Goal: Task Accomplishment & Management: Complete application form

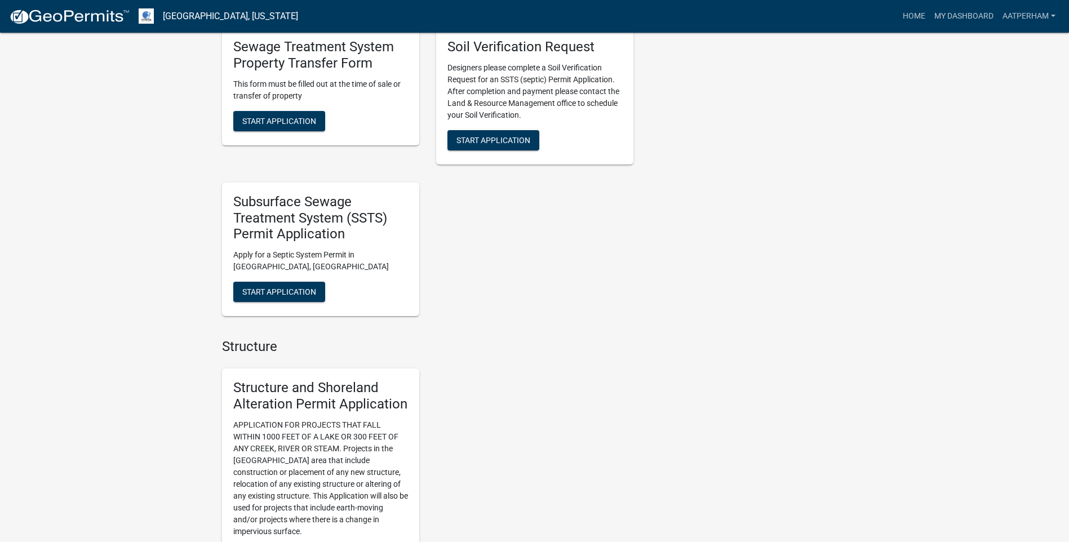
scroll to position [451, 0]
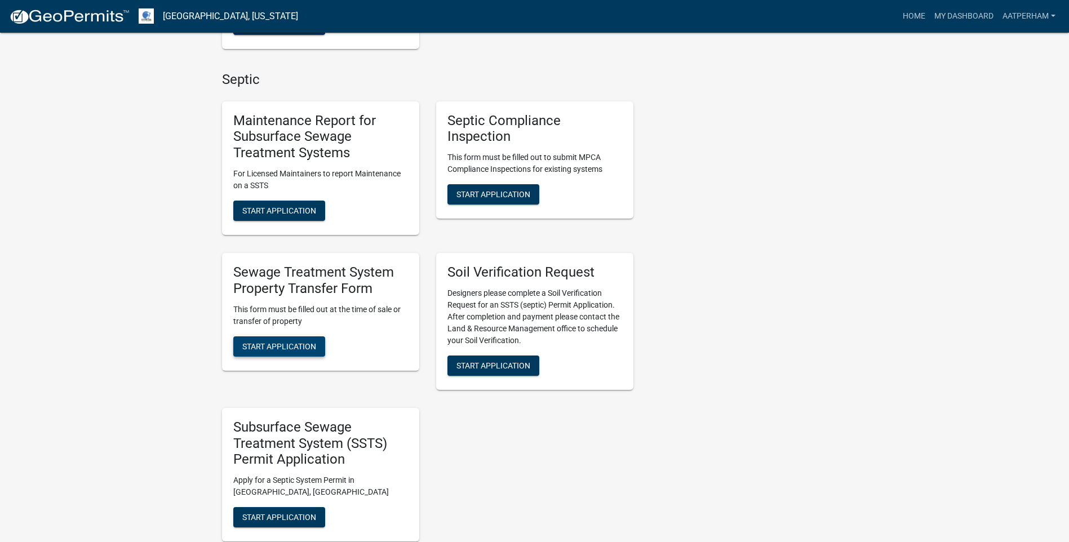
click at [301, 341] on span "Start Application" at bounding box center [279, 345] width 74 height 9
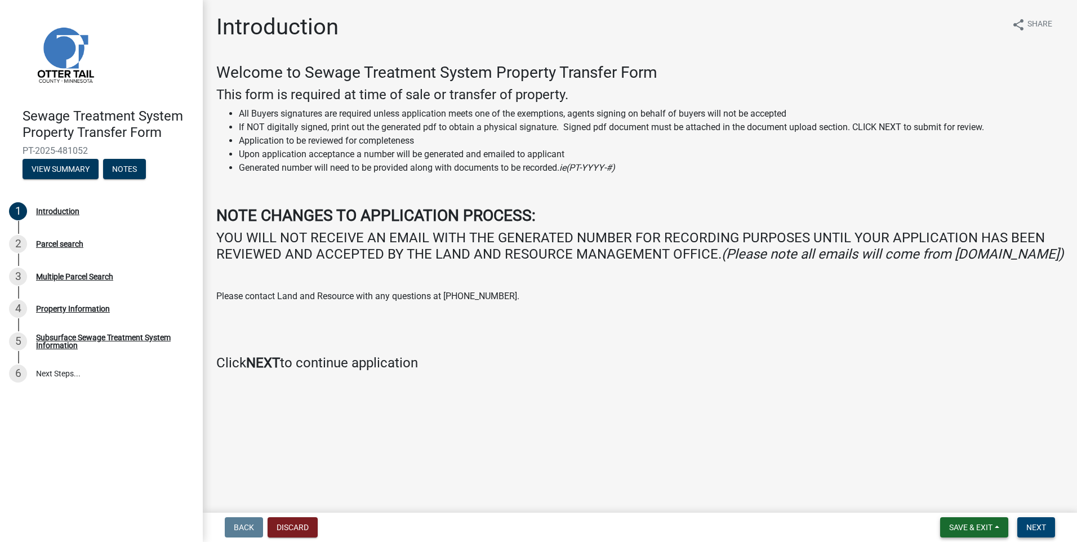
click at [1031, 526] on span "Next" at bounding box center [1036, 527] width 20 height 9
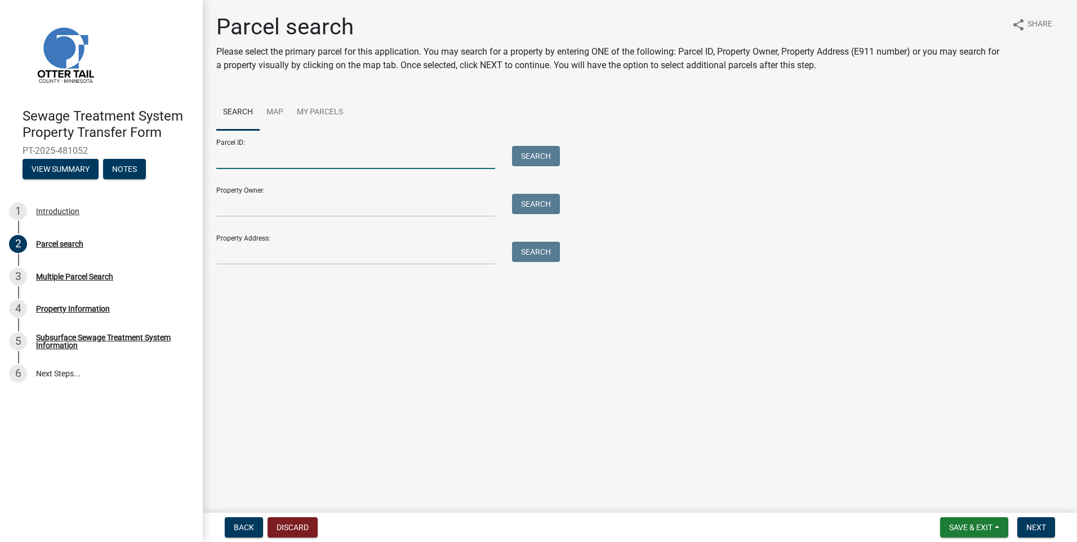
click at [294, 168] on input "Parcel ID:" at bounding box center [355, 157] width 279 height 23
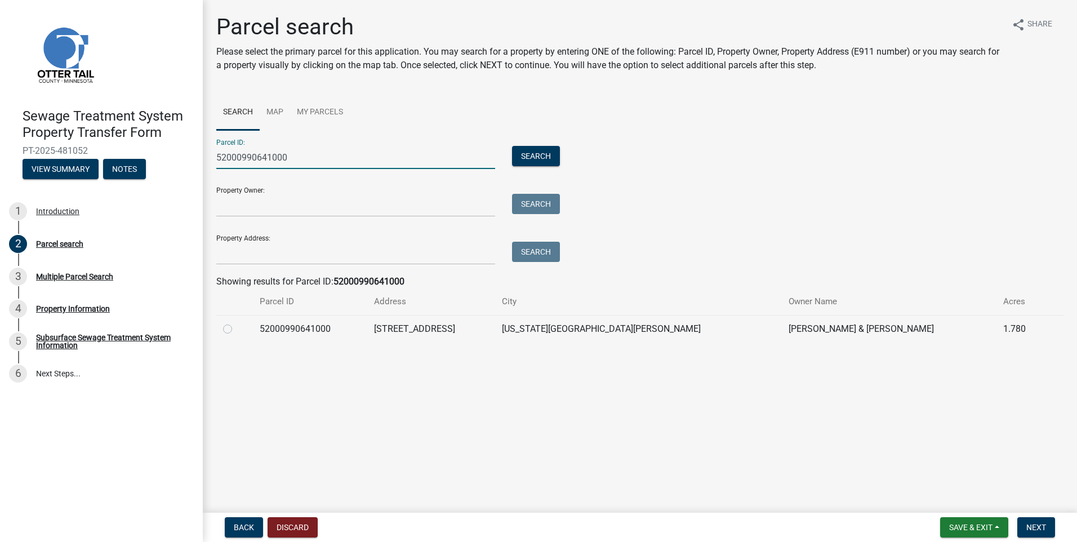
type input "52000990641000"
click at [237, 322] on label at bounding box center [237, 322] width 0 height 0
click at [237, 330] on input "radio" at bounding box center [240, 325] width 7 height 7
radio input "true"
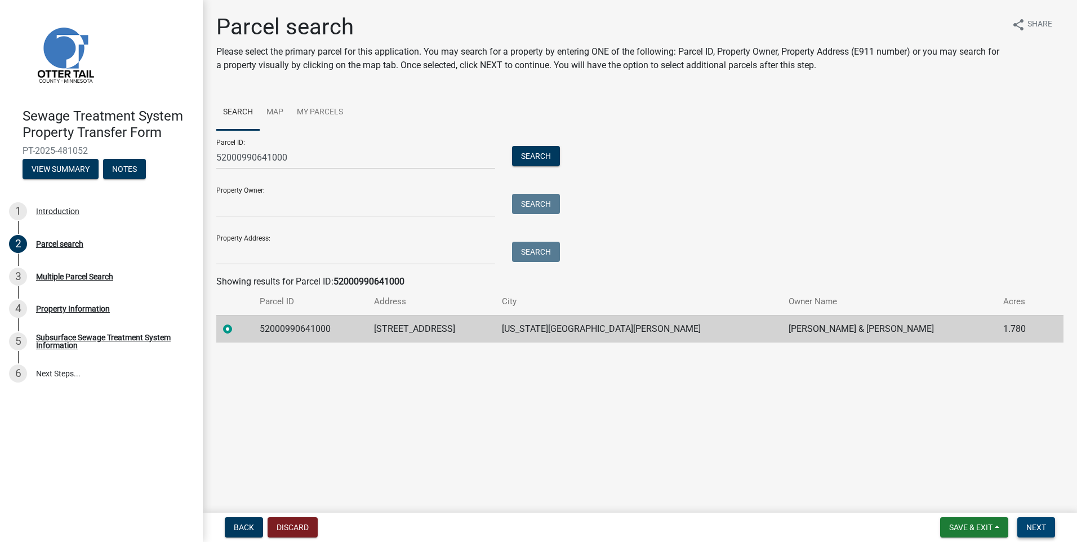
click at [1041, 526] on span "Next" at bounding box center [1036, 527] width 20 height 9
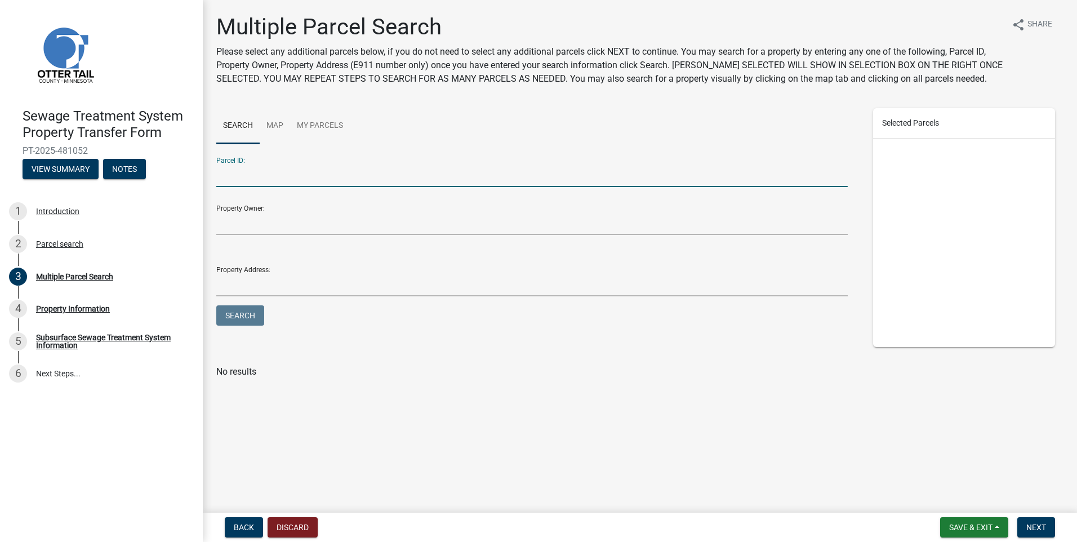
click at [223, 175] on input "Parcel ID:" at bounding box center [532, 175] width 632 height 23
type input "52000990677000"
click at [216, 305] on button "Search" at bounding box center [240, 315] width 48 height 20
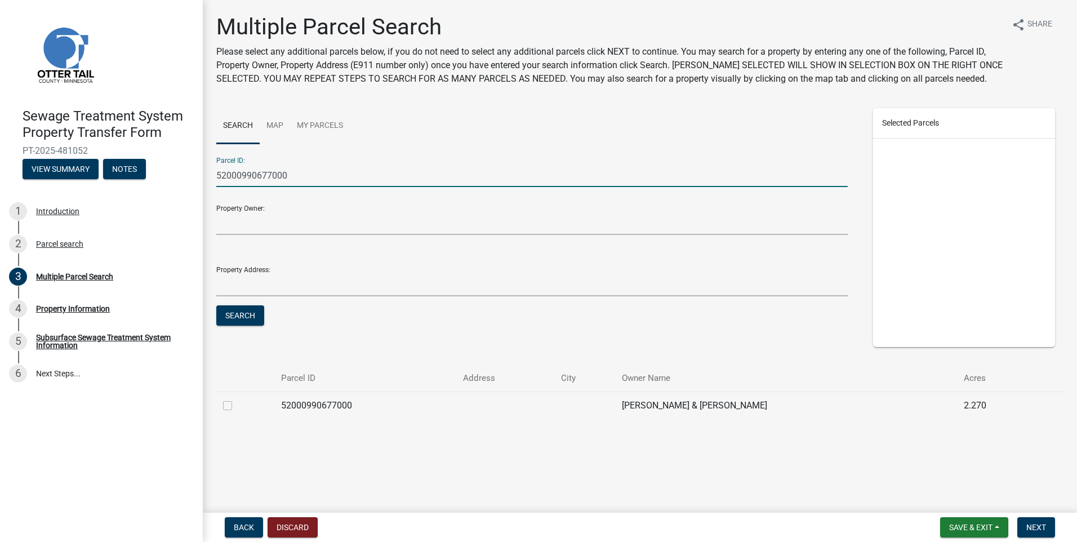
drag, startPoint x: 224, startPoint y: 401, endPoint x: 232, endPoint y: 399, distance: 7.4
click at [224, 400] on div at bounding box center [245, 406] width 45 height 14
click at [237, 399] on label at bounding box center [237, 399] width 0 height 0
click at [237, 404] on input "checkbox" at bounding box center [240, 402] width 7 height 7
checkbox input "true"
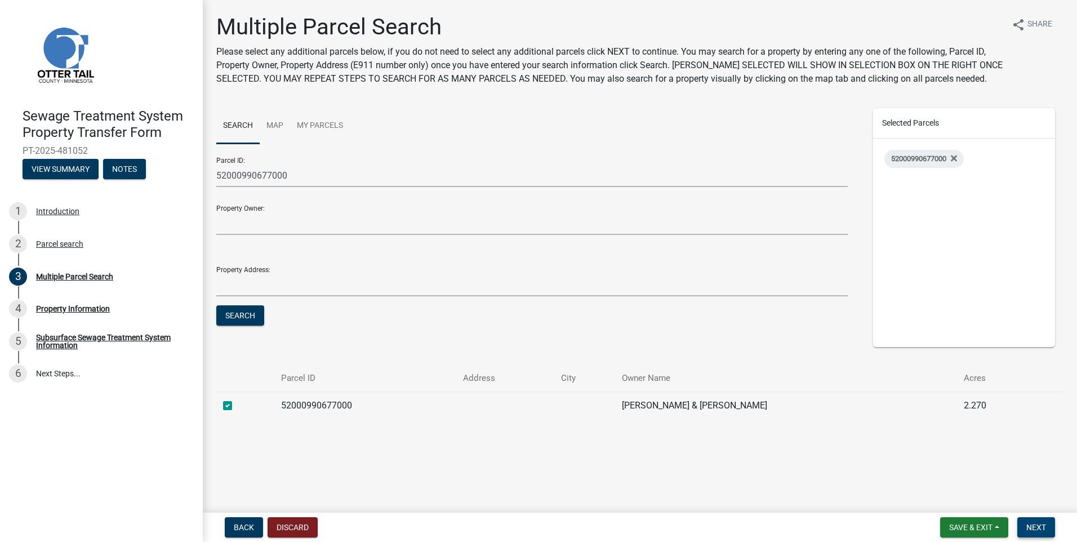
click at [1046, 526] on span "Next" at bounding box center [1036, 527] width 20 height 9
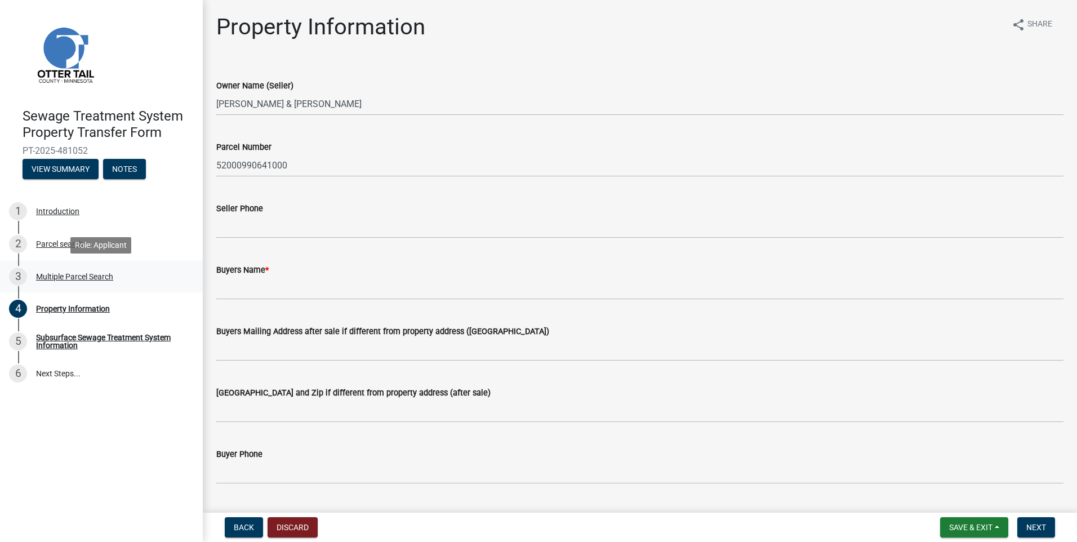
click at [102, 273] on div "Multiple Parcel Search" at bounding box center [74, 277] width 77 height 8
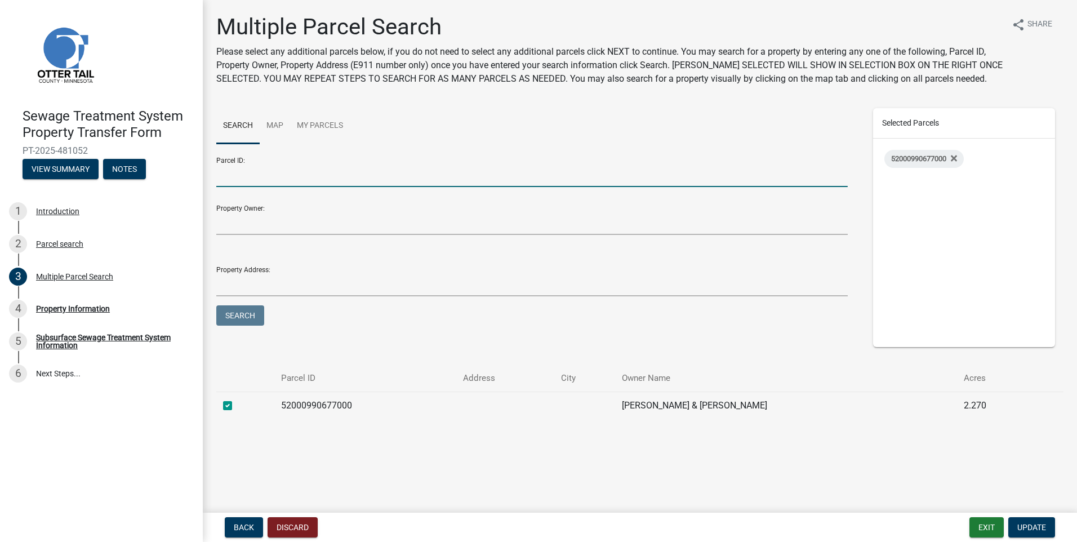
click at [255, 176] on input "Parcel ID:" at bounding box center [532, 175] width 632 height 23
type input "52000990640000"
click at [216, 305] on button "Search" at bounding box center [240, 315] width 48 height 20
click at [237, 399] on label at bounding box center [237, 399] width 0 height 0
click at [237, 406] on input "checkbox" at bounding box center [240, 402] width 7 height 7
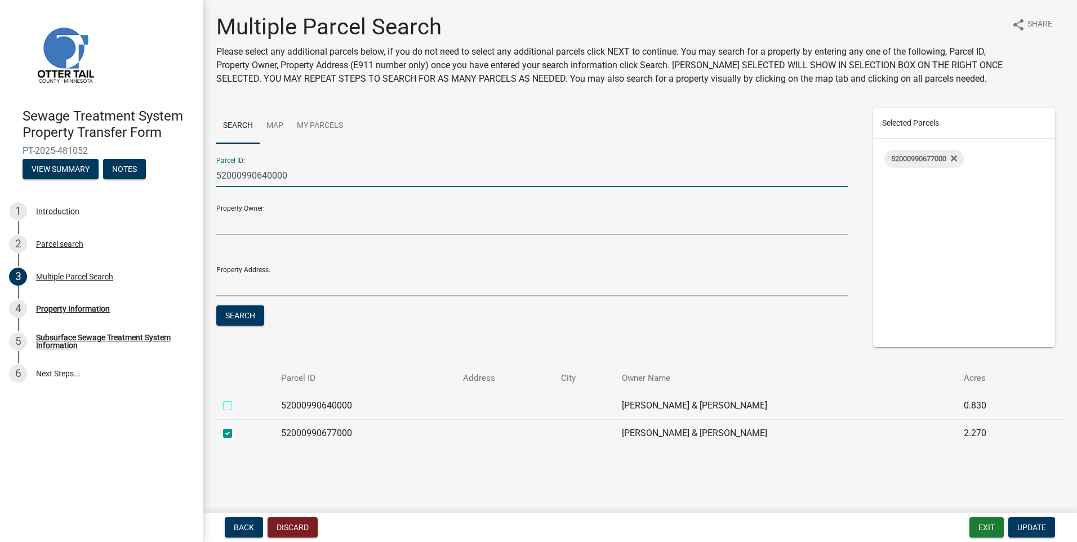
checkbox input "true"
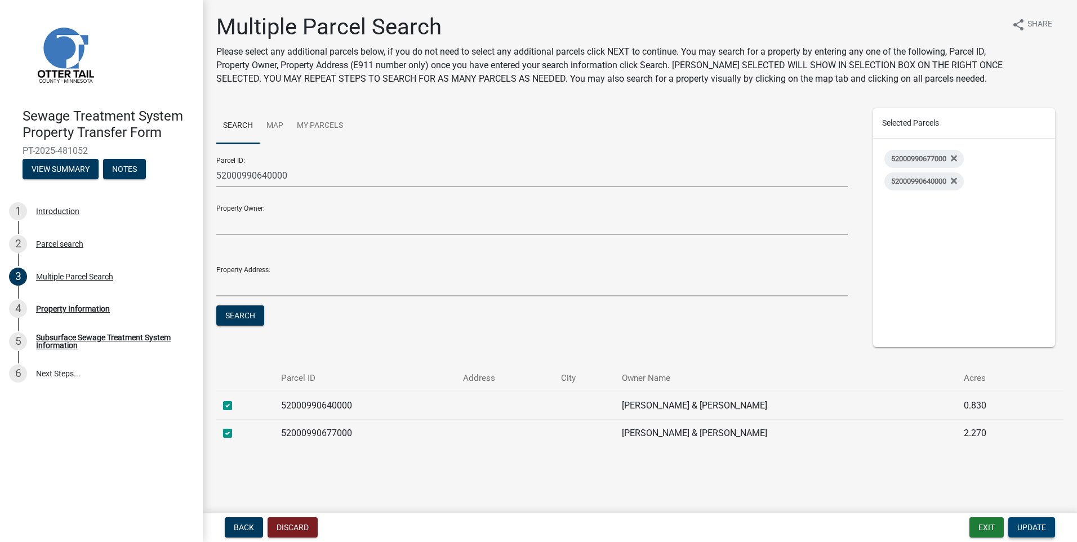
click at [1035, 526] on span "Update" at bounding box center [1031, 527] width 29 height 9
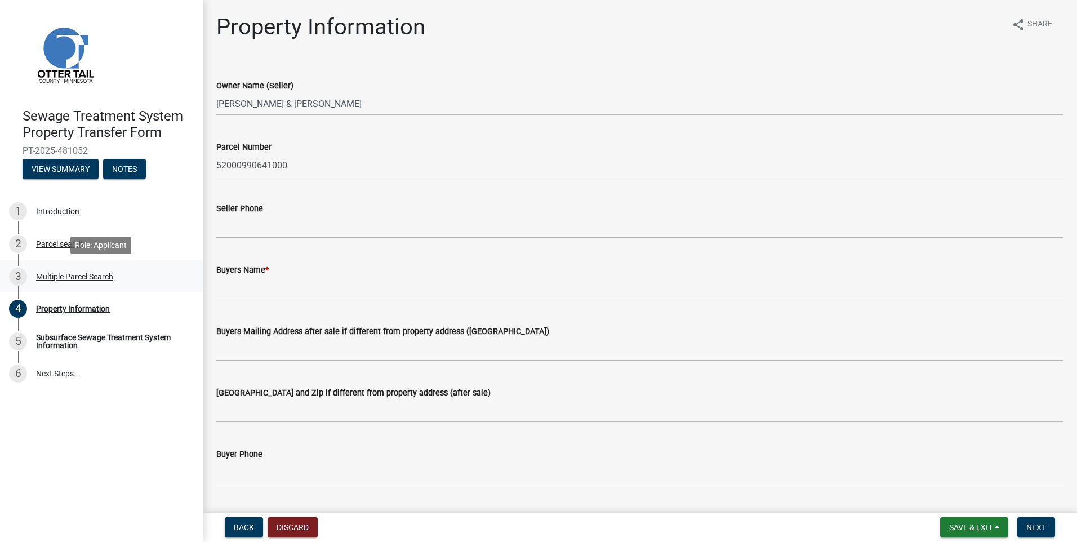
click at [75, 275] on div "Multiple Parcel Search" at bounding box center [74, 277] width 77 height 8
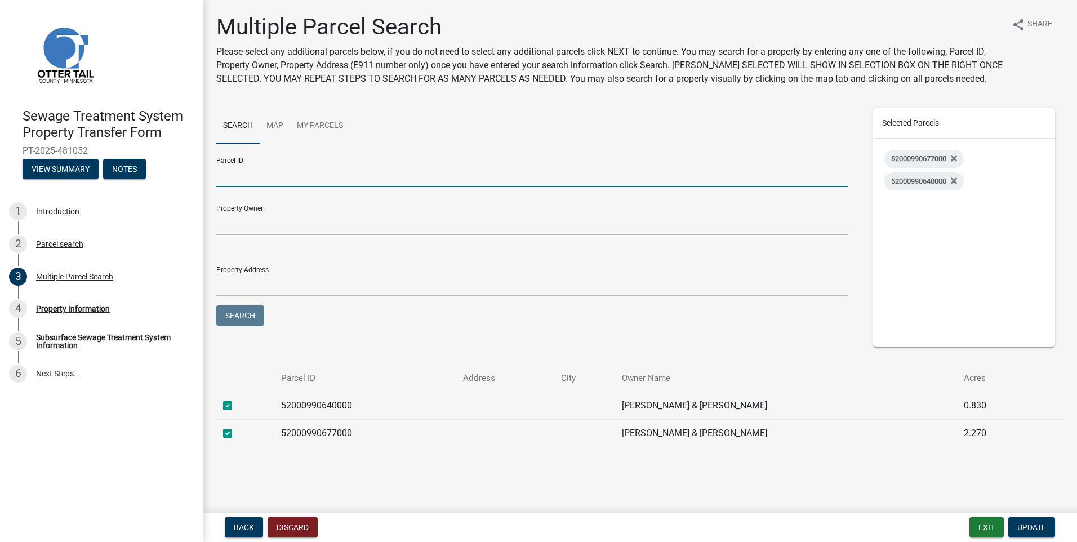
click at [248, 173] on input "Parcel ID:" at bounding box center [532, 175] width 632 height 23
click at [216, 305] on button "Search" at bounding box center [240, 315] width 48 height 20
click at [252, 314] on button "Search" at bounding box center [240, 315] width 48 height 20
drag, startPoint x: 310, startPoint y: 174, endPoint x: 101, endPoint y: 181, distance: 209.7
click at [101, 180] on div "Sewage Treatment System Property Transfer Form PT-2025-481052 View Summary Note…" at bounding box center [538, 271] width 1077 height 542
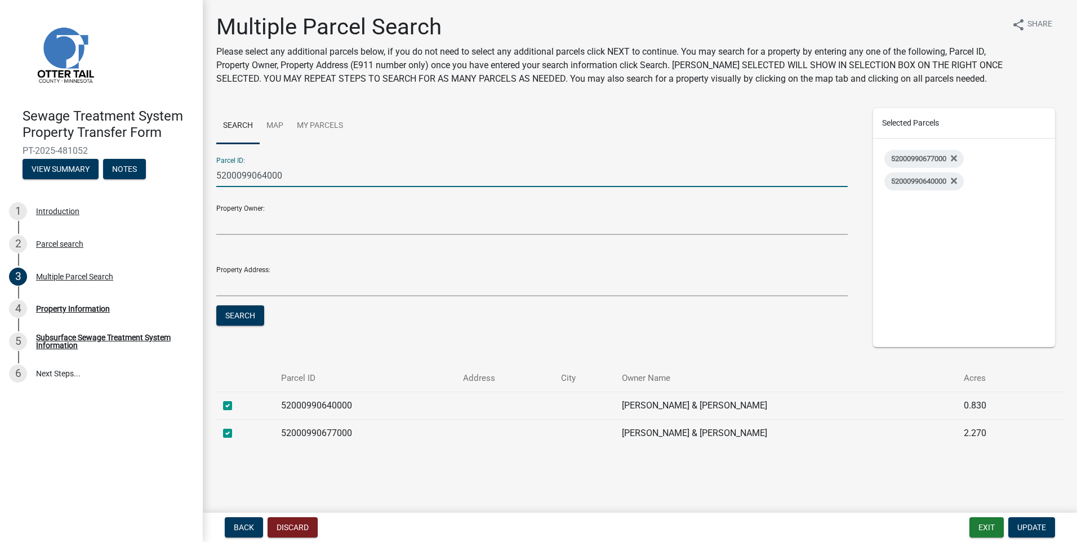
type input "52000990640000"
click at [216, 305] on button "Search" at bounding box center [240, 315] width 48 height 20
click at [1041, 531] on span "Update" at bounding box center [1031, 527] width 29 height 9
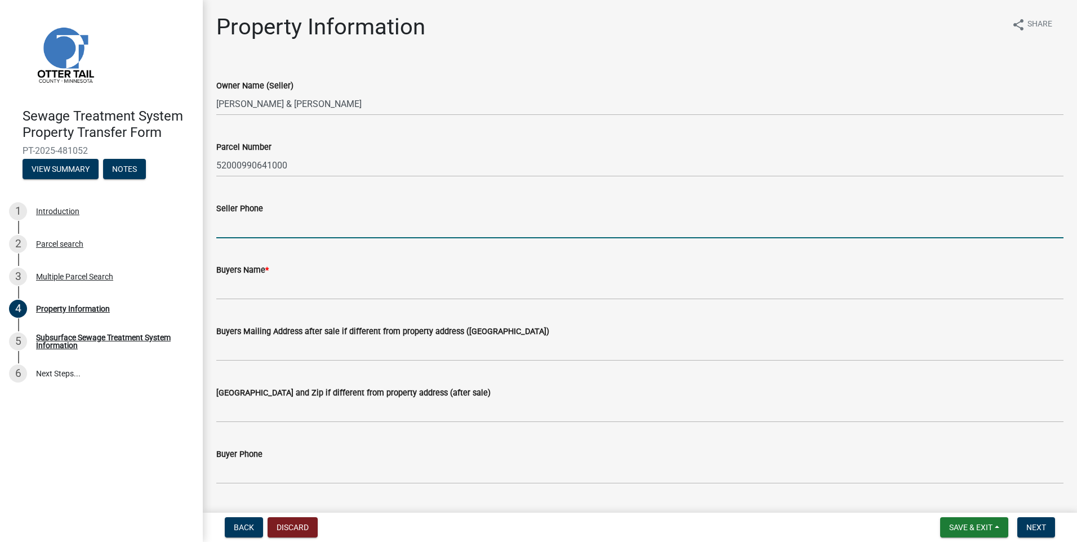
click at [241, 229] on input "Seller Phone" at bounding box center [639, 226] width 847 height 23
type input "[PHONE_NUMBER]"
click at [305, 303] on wm-data-entity-input "Buyers Name *" at bounding box center [639, 277] width 847 height 61
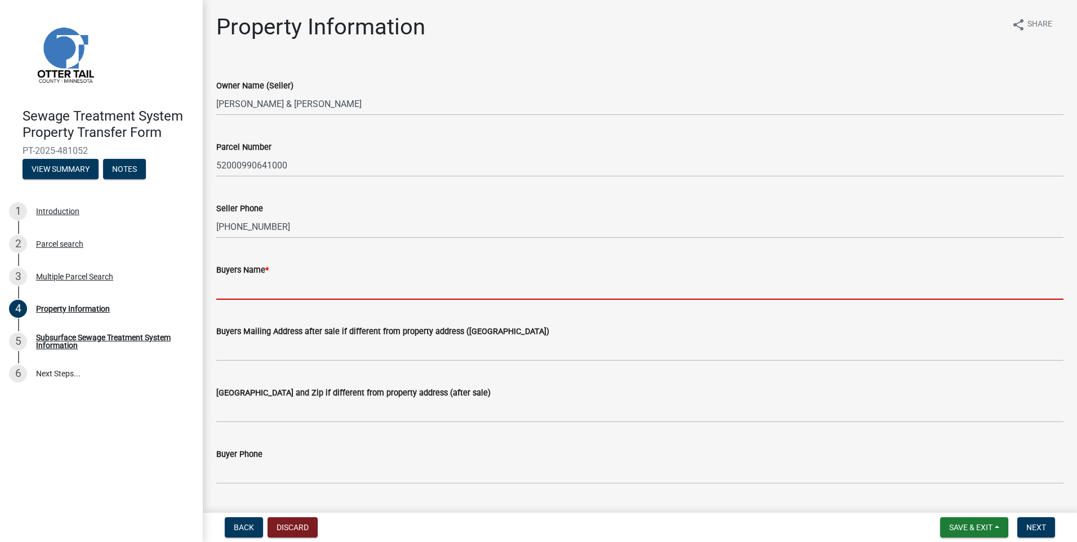
click at [305, 297] on input "Buyers Name *" at bounding box center [639, 288] width 847 height 23
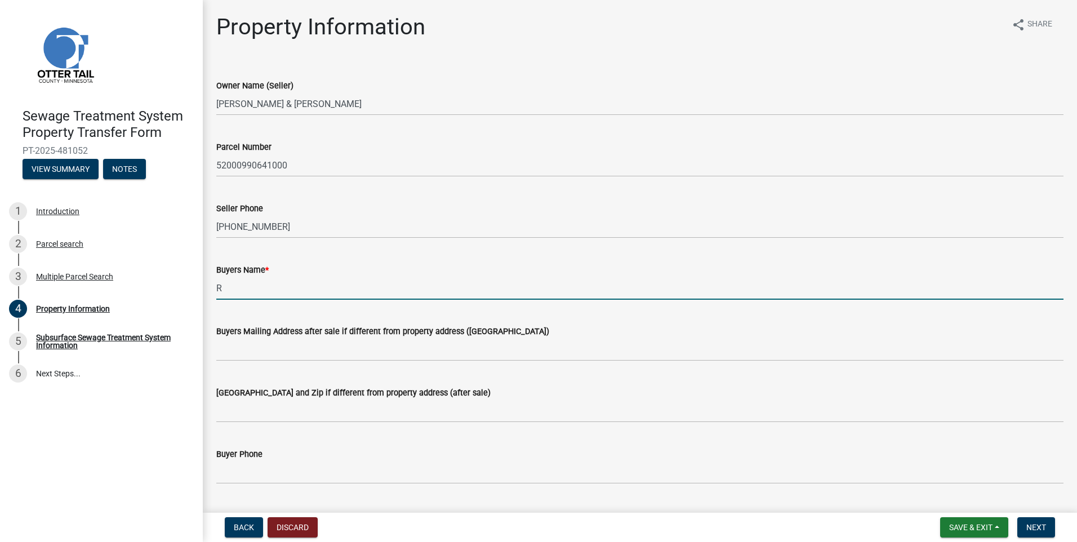
click at [225, 287] on input "R" at bounding box center [639, 288] width 847 height 23
type input "R. [PERSON_NAME] and [PERSON_NAME]"
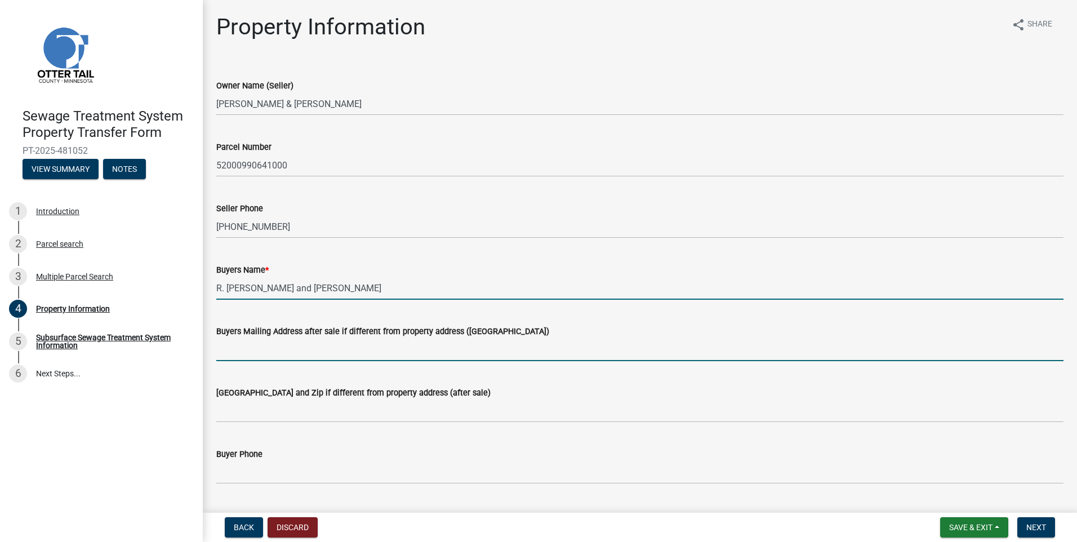
click at [246, 355] on input "Buyers Mailing Address after sale if different from property address ([GEOGRAPH…" at bounding box center [639, 349] width 847 height 23
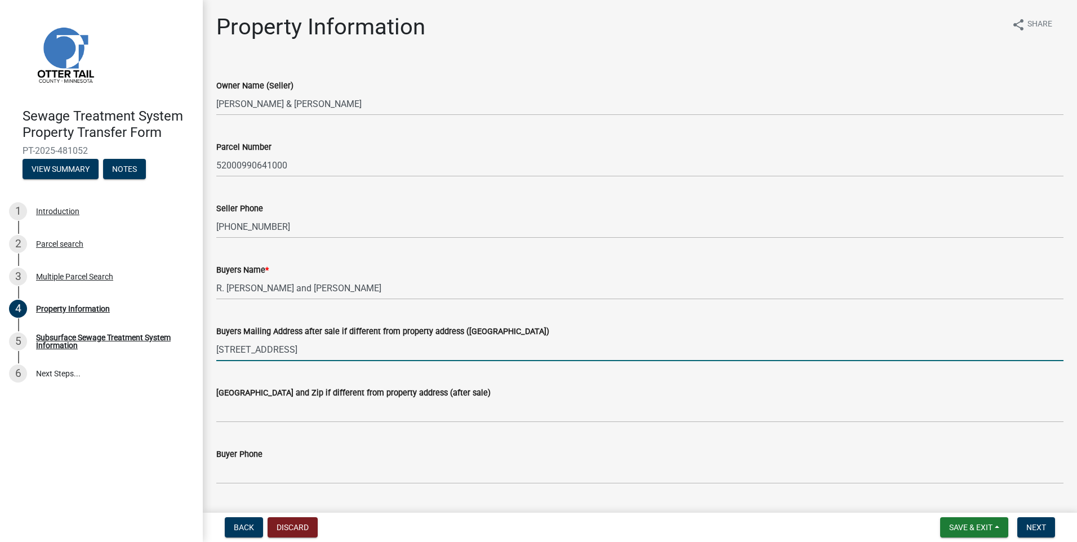
type input "[STREET_ADDRESS]"
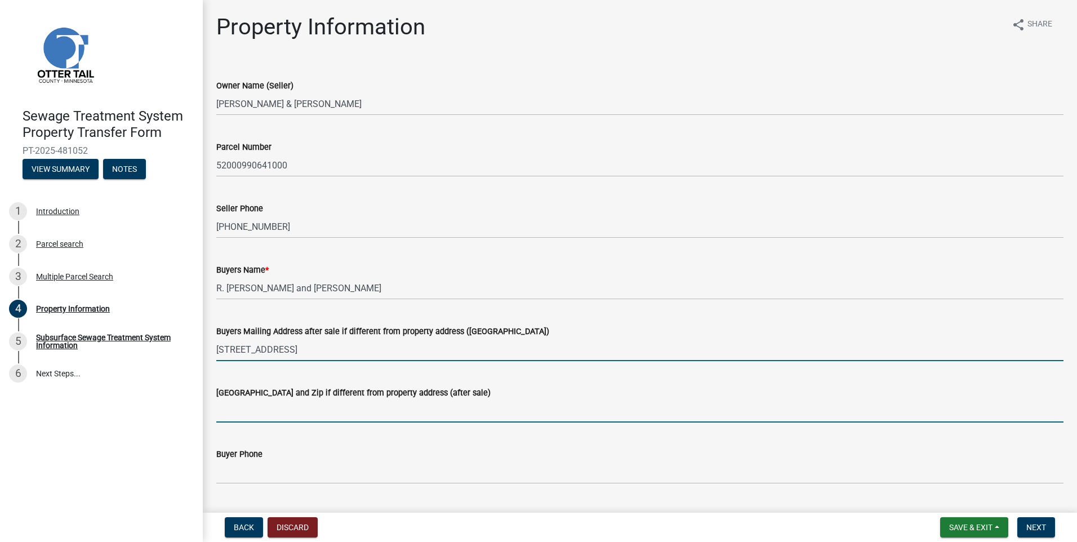
click at [232, 412] on input "[GEOGRAPHIC_DATA] and Zip if different from property address (after sale)" at bounding box center [639, 410] width 847 height 23
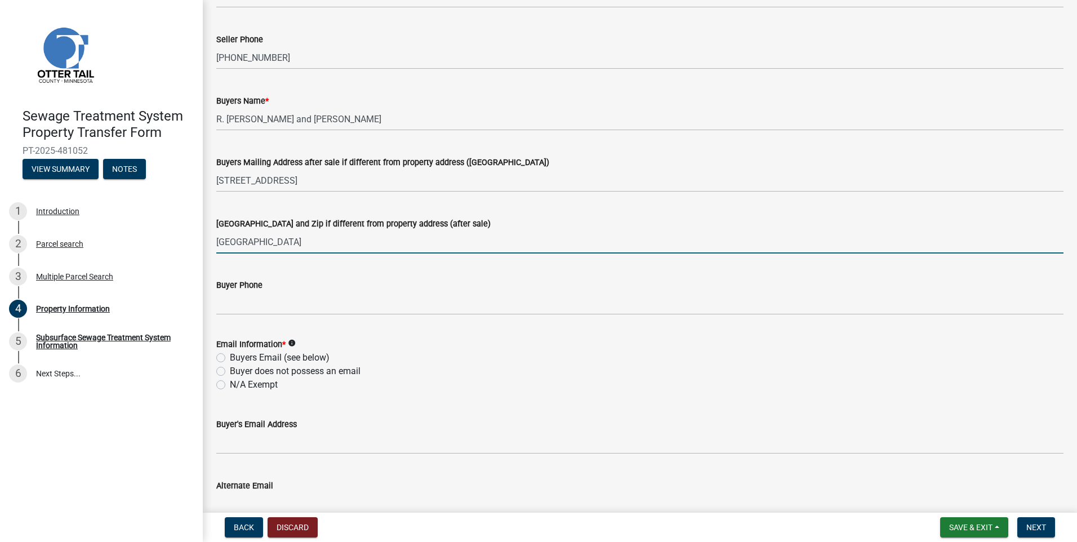
scroll to position [225, 0]
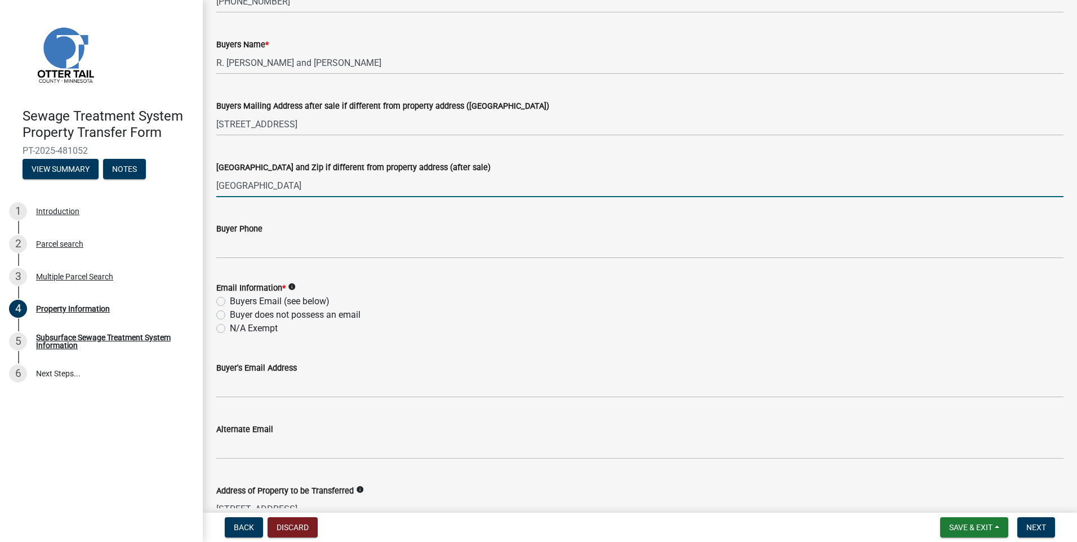
type input "[GEOGRAPHIC_DATA]"
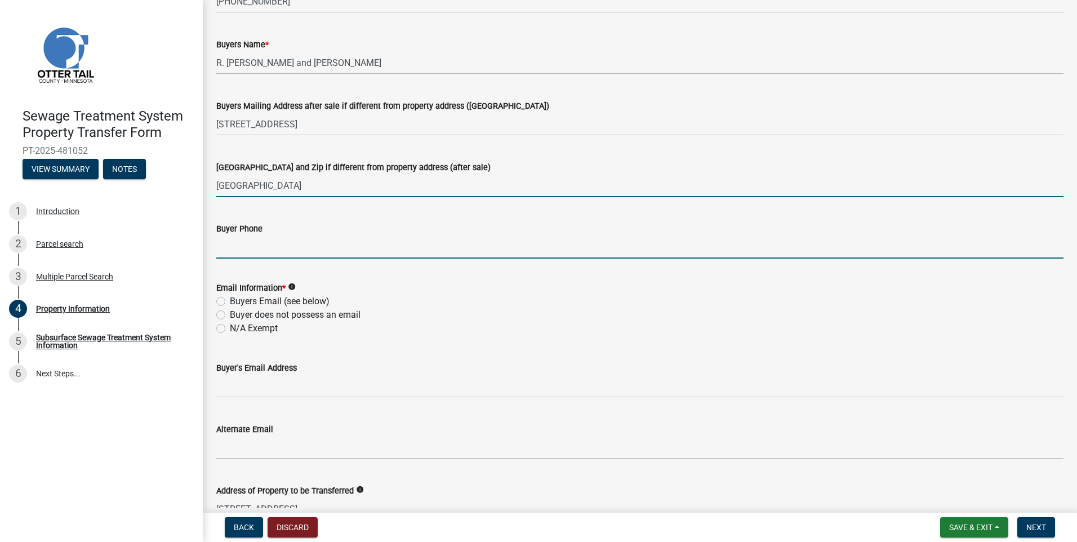
click at [249, 248] on input "Buyer Phone" at bounding box center [639, 246] width 847 height 23
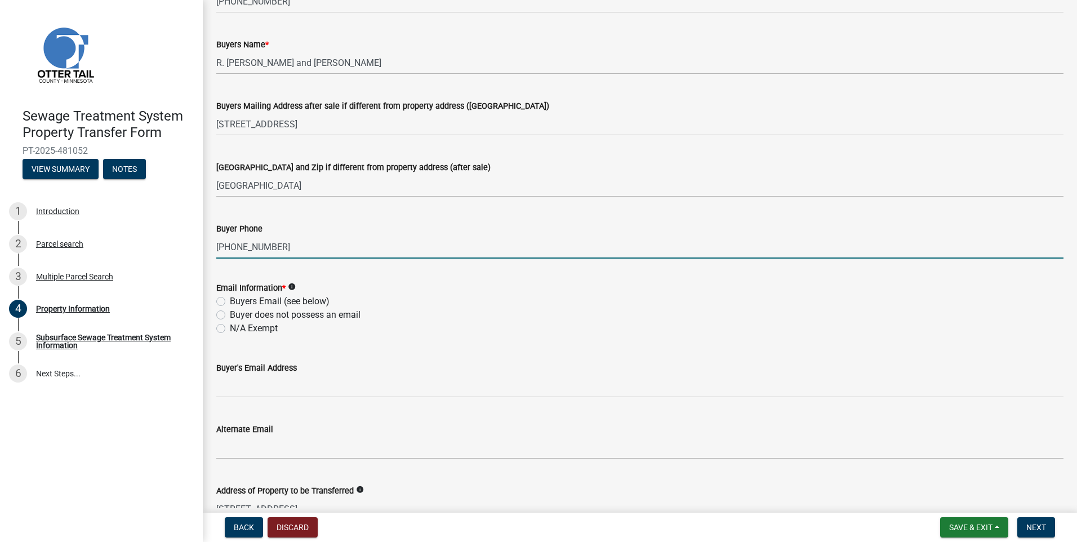
type input "[PHONE_NUMBER]"
click at [230, 301] on label "Buyers Email (see below)" at bounding box center [280, 302] width 100 height 14
click at [230, 301] on input "Buyers Email (see below)" at bounding box center [233, 298] width 7 height 7
radio input "true"
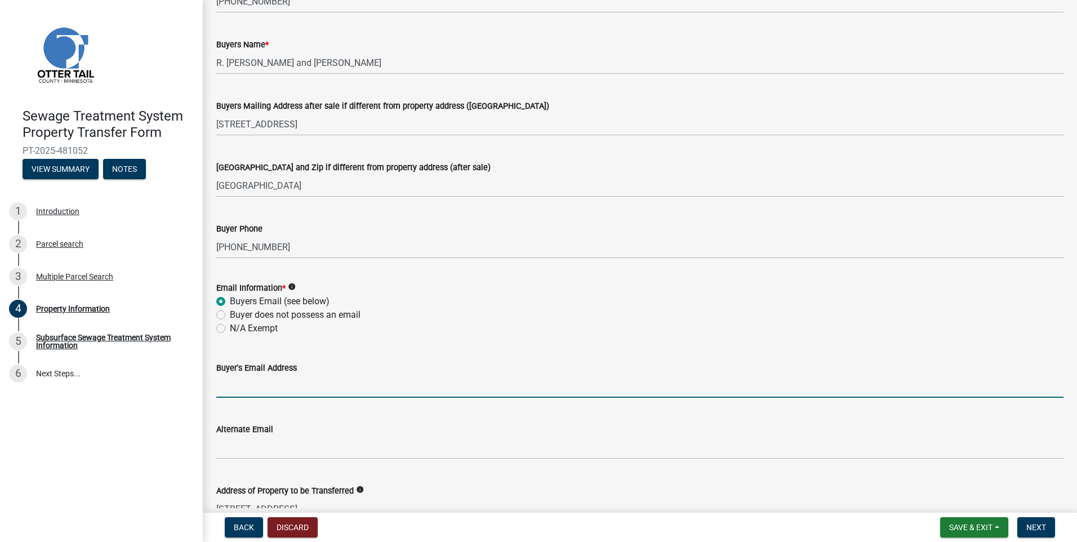
click at [256, 392] on input "Buyer's Email Address" at bounding box center [639, 386] width 847 height 23
type input "[PERSON_NAME][EMAIL_ADDRESS][PERSON_NAME][DOMAIN_NAME]"
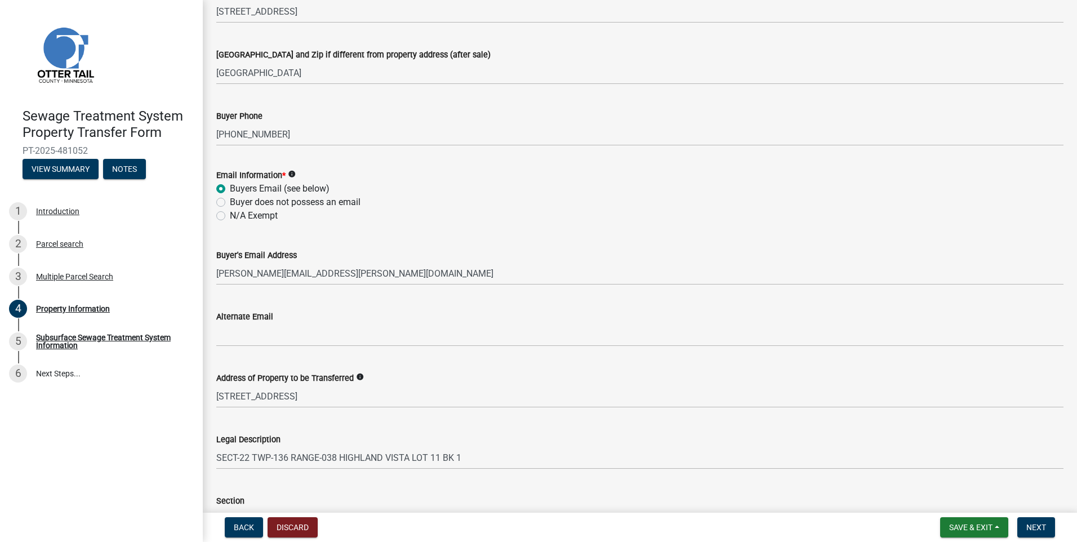
scroll to position [476, 0]
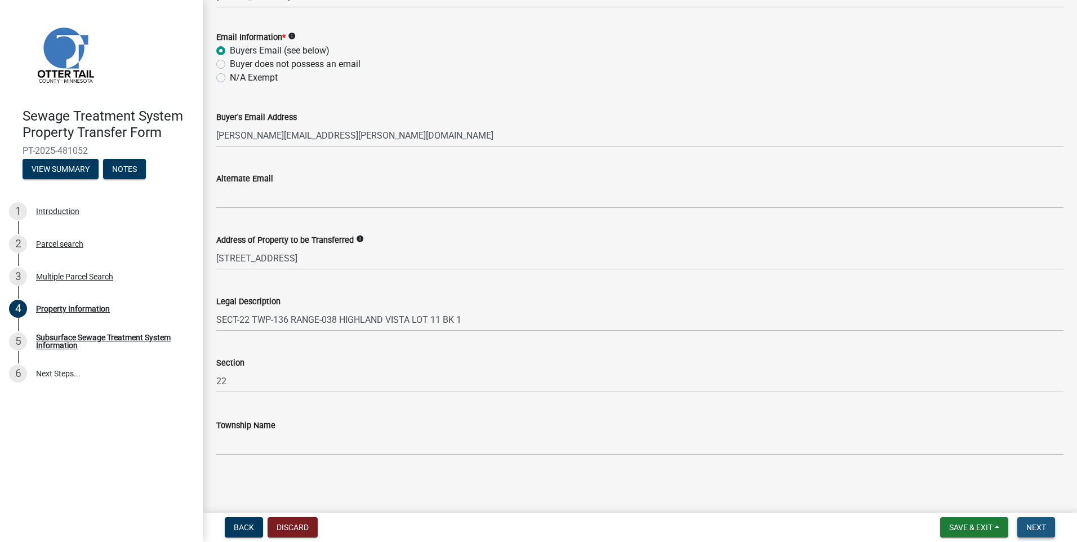
click at [1035, 520] on button "Next" at bounding box center [1036, 527] width 38 height 20
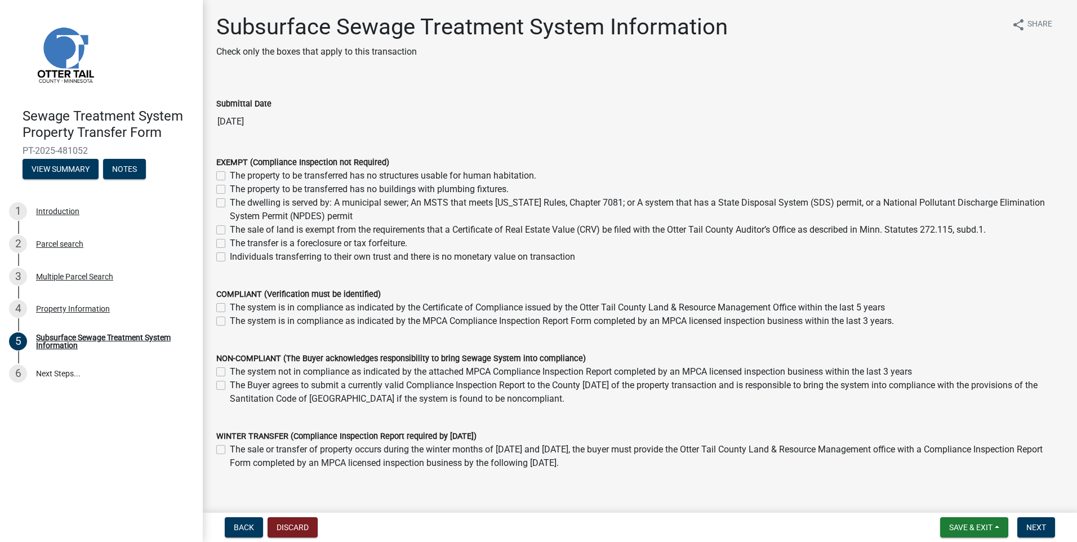
scroll to position [52, 0]
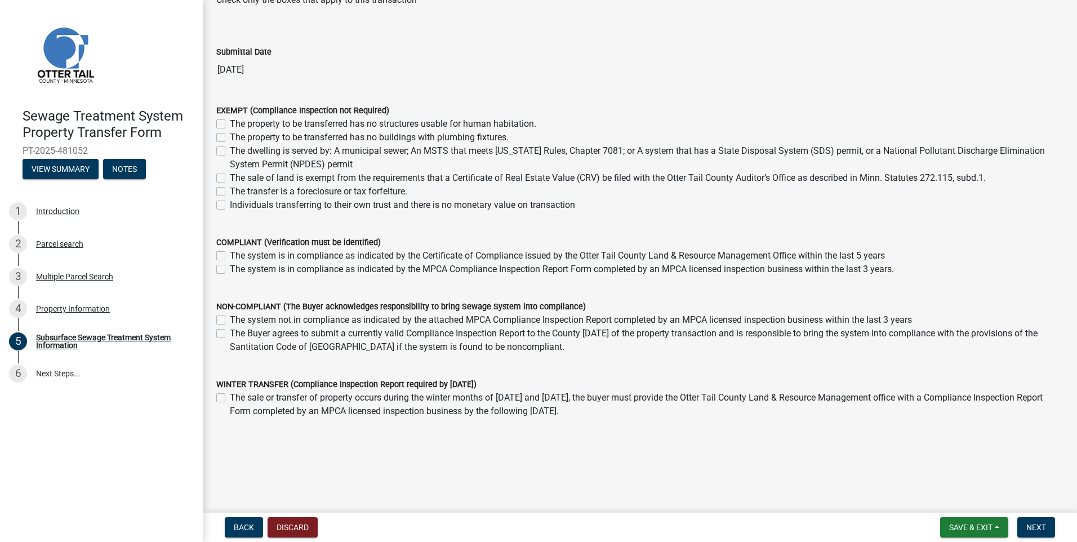
click at [230, 269] on label "The system is in compliance as indicated by the MPCA Compliance Inspection Repo…" at bounding box center [562, 270] width 664 height 14
click at [230, 269] on input "The system is in compliance as indicated by the MPCA Compliance Inspection Repo…" at bounding box center [233, 266] width 7 height 7
checkbox input "true"
checkbox input "false"
checkbox input "true"
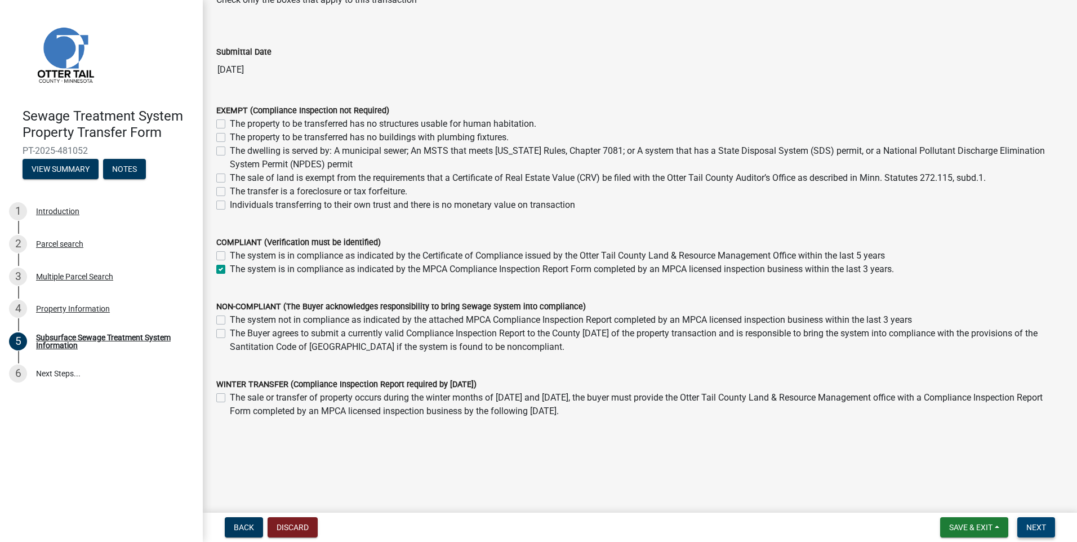
click at [1038, 526] on span "Next" at bounding box center [1036, 527] width 20 height 9
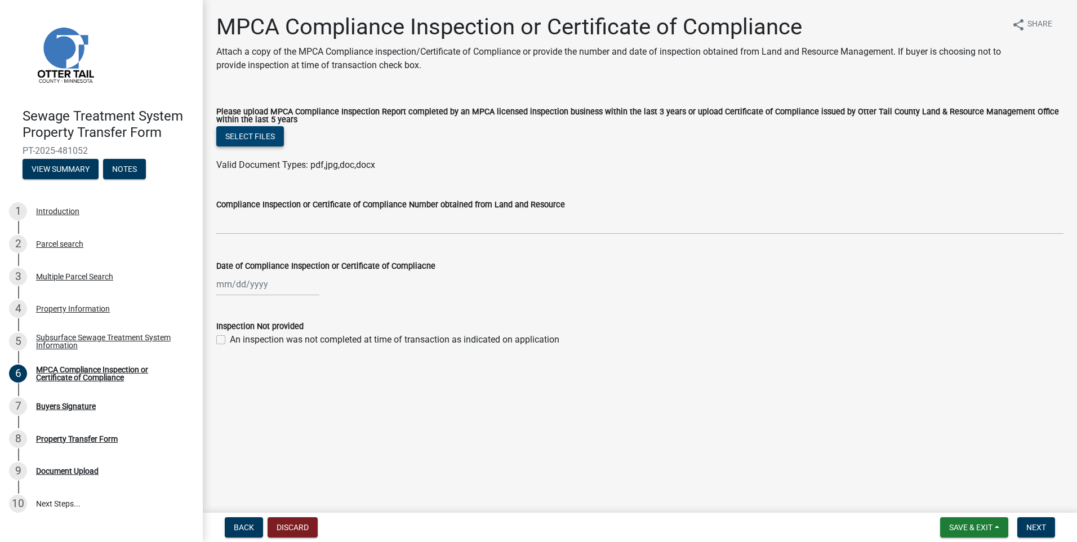
click at [268, 143] on button "Select files" at bounding box center [250, 136] width 68 height 20
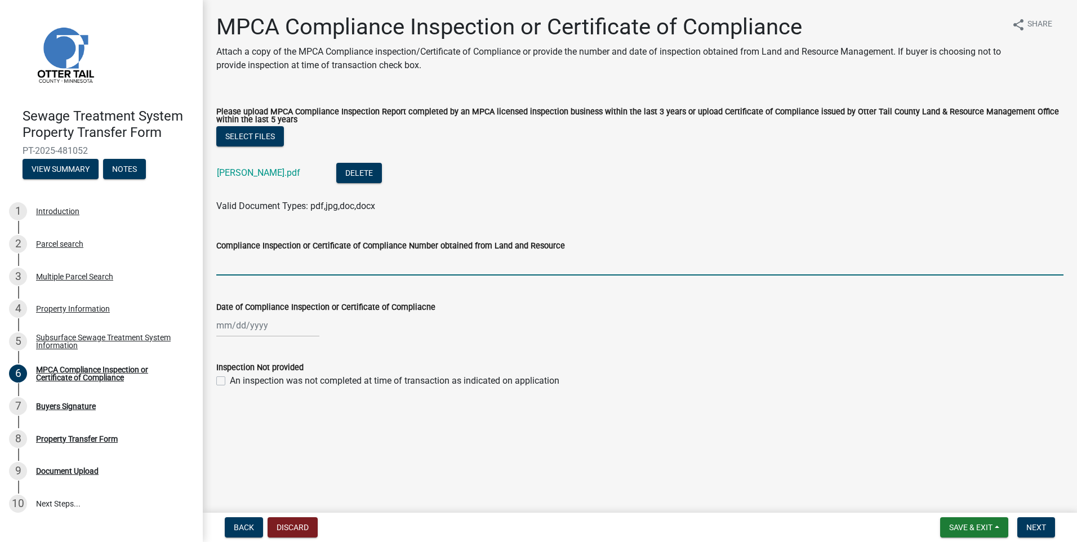
click at [246, 268] on input "Compliance Inspection or Certificate of Compliance Number obtained from Land an…" at bounding box center [639, 263] width 847 height 23
click at [234, 260] on input "Compliance Inspection or Certificate of Compliance Number obtained from Land an…" at bounding box center [639, 263] width 847 height 23
type input "7526"
click at [669, 377] on div "An inspection was not completed at time of transaction as indicated on applicat…" at bounding box center [639, 381] width 847 height 14
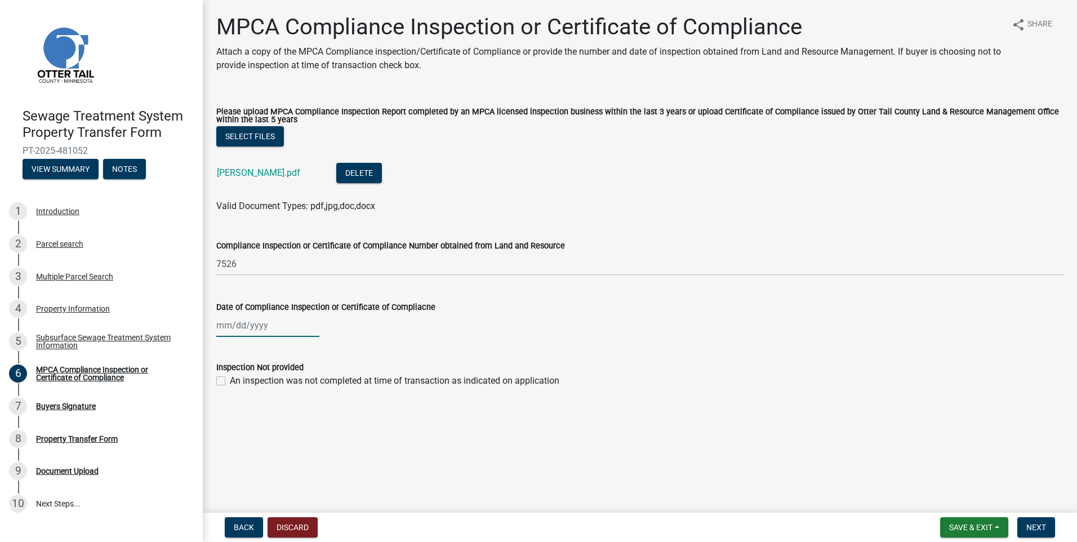
click at [225, 328] on div at bounding box center [267, 325] width 103 height 23
select select "9"
select select "2025"
click at [220, 326] on input "Date of Compliance Inspection or Certificate of Compliacne" at bounding box center [267, 325] width 103 height 23
type input "06192025"
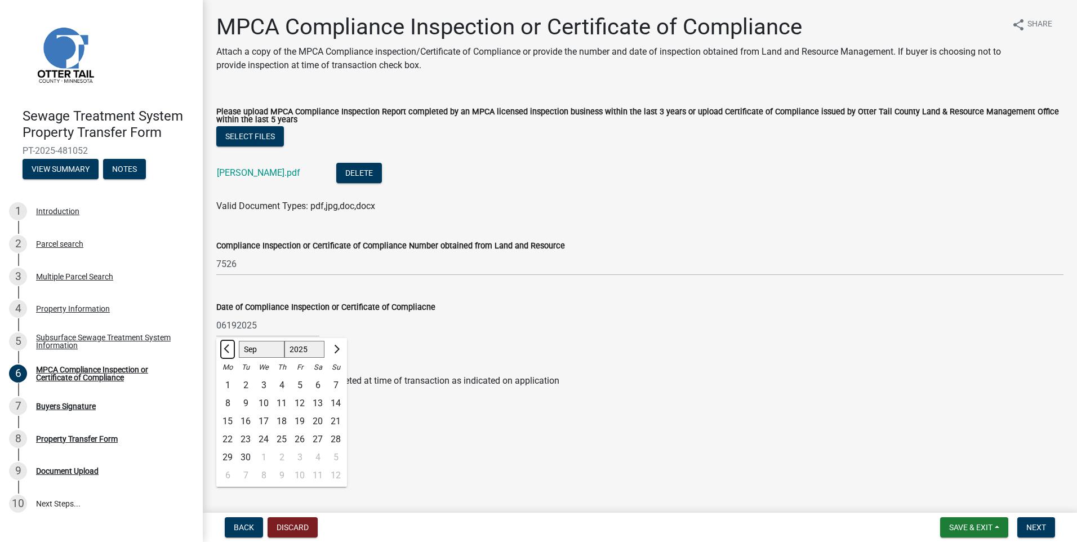
click at [228, 348] on span "Previous month" at bounding box center [228, 349] width 8 height 8
select select "6"
click at [281, 438] on div "19" at bounding box center [282, 439] width 18 height 18
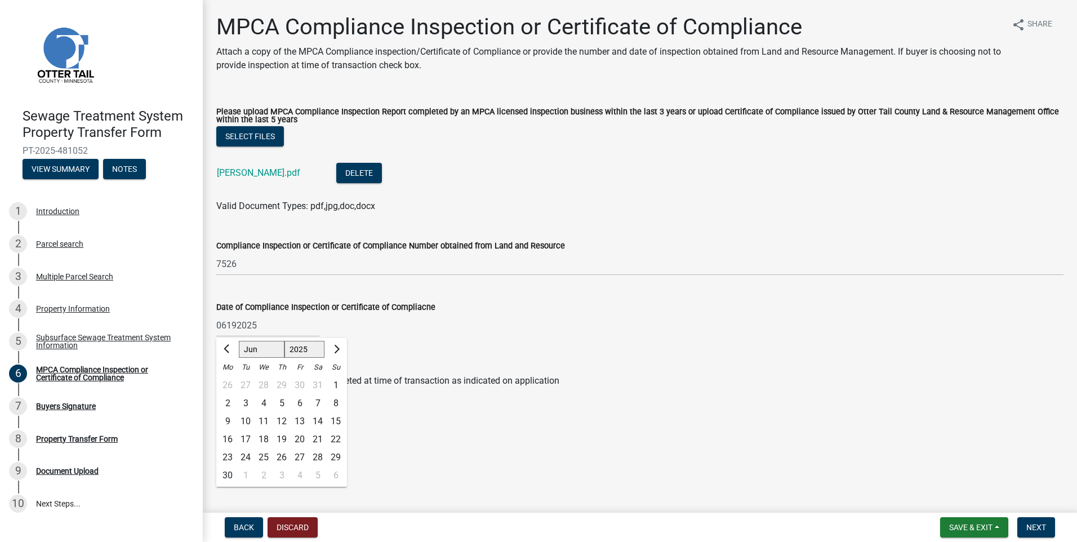
type input "[DATE]"
click at [1041, 524] on span "Next" at bounding box center [1036, 527] width 20 height 9
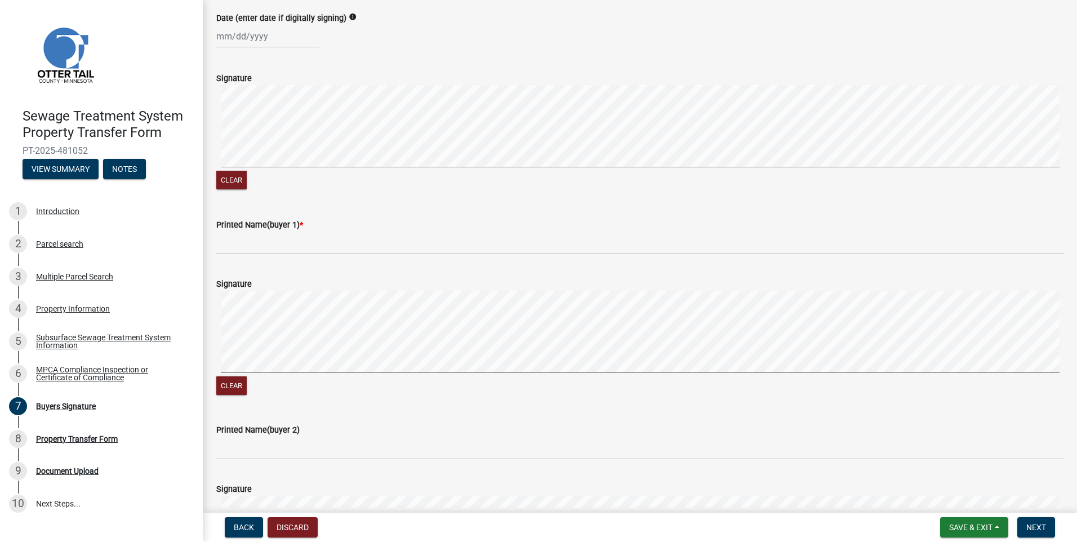
scroll to position [169, 0]
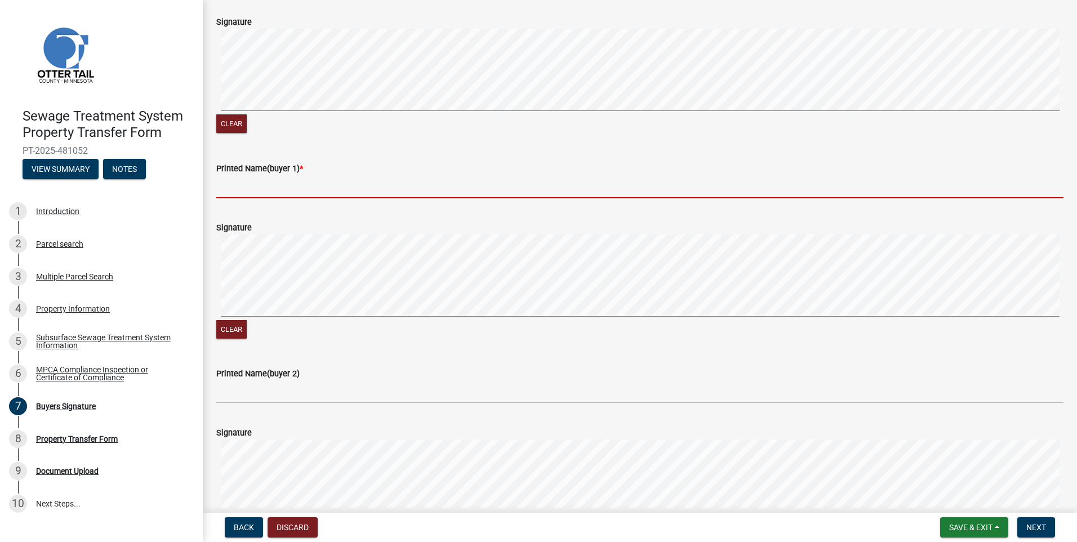
click at [251, 189] on input "Printed Name(buyer 1) *" at bounding box center [639, 186] width 847 height 23
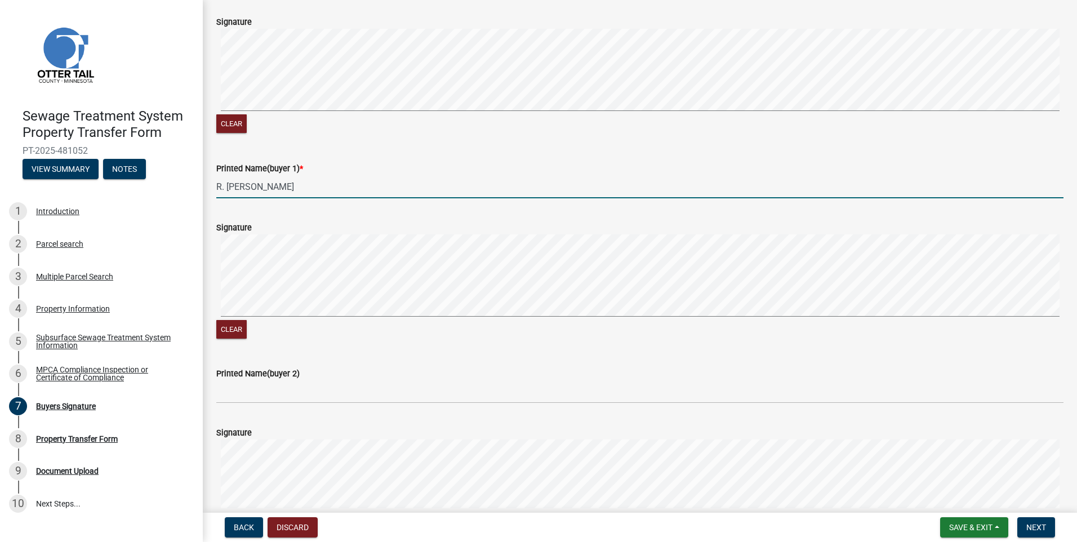
type input "R. [PERSON_NAME]"
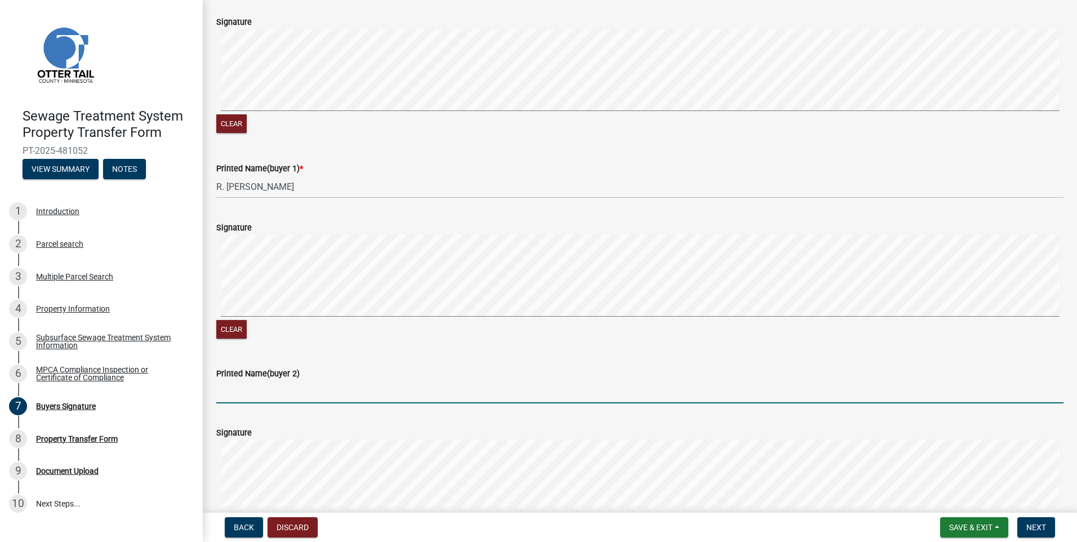
click at [268, 398] on input "Printed Name(buyer 2)" at bounding box center [639, 391] width 847 height 23
type input "[PERSON_NAME]"
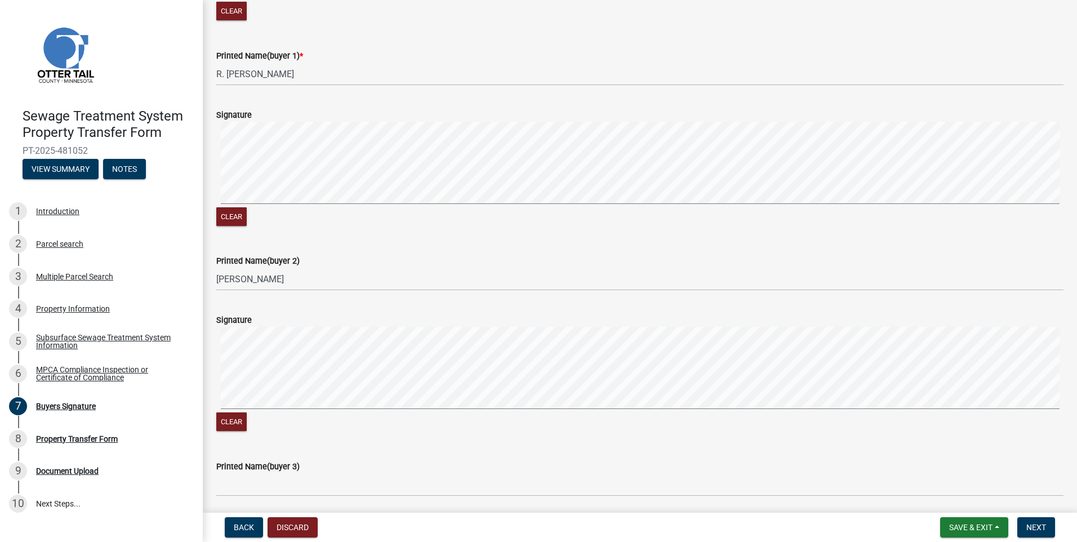
scroll to position [338, 0]
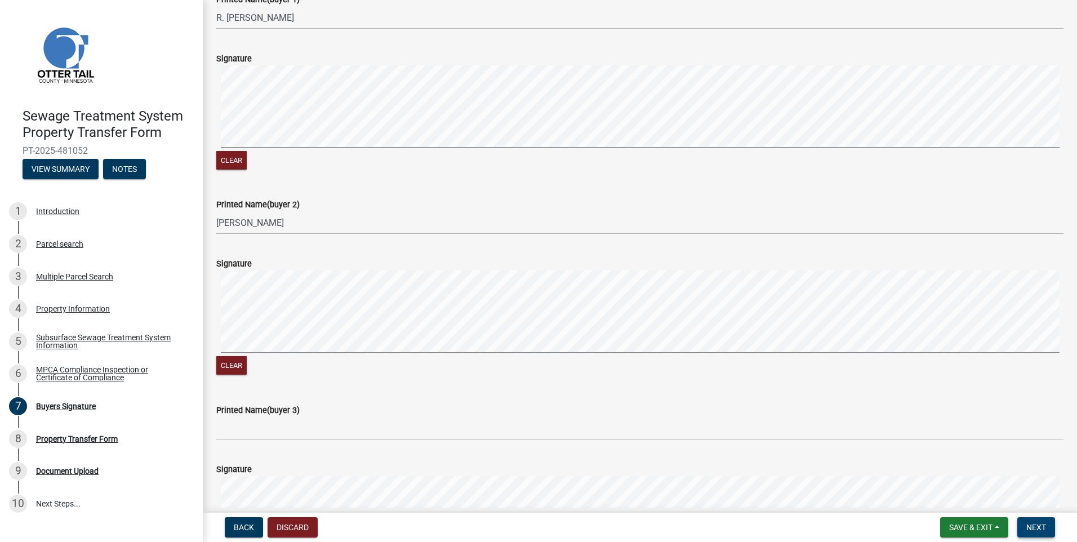
click at [1043, 524] on span "Next" at bounding box center [1036, 527] width 20 height 9
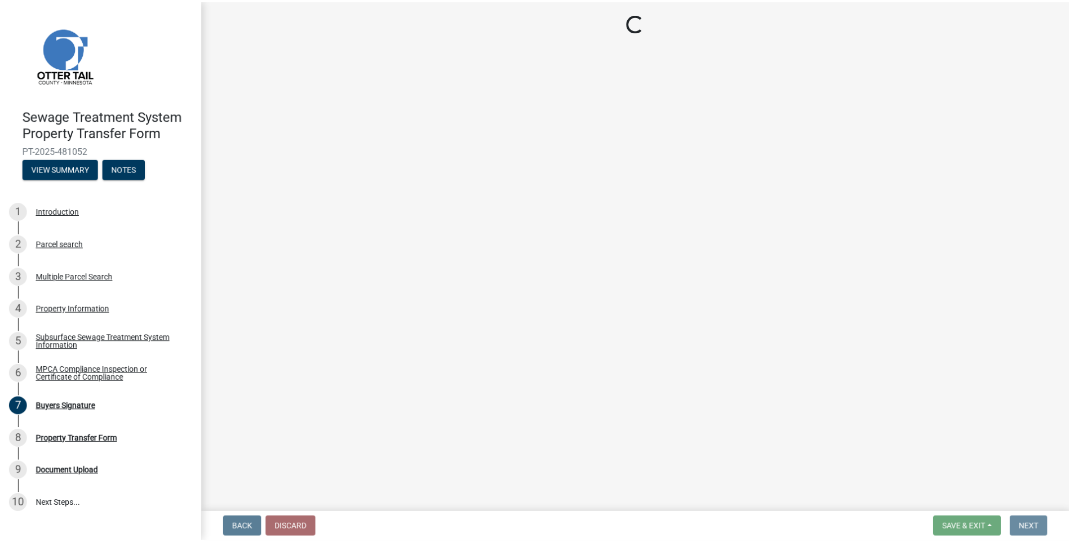
scroll to position [0, 0]
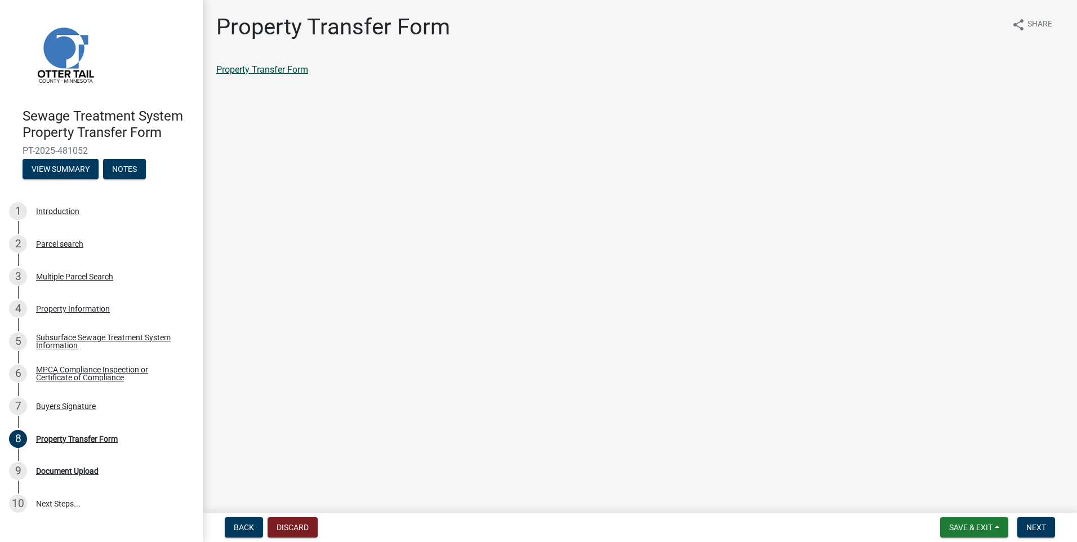
click at [266, 70] on link "Property Transfer Form" at bounding box center [262, 69] width 92 height 11
click at [981, 528] on span "Save & Exit" at bounding box center [970, 527] width 43 height 9
click at [949, 503] on button "Save & Exit" at bounding box center [963, 497] width 90 height 27
